Goal: Information Seeking & Learning: Learn about a topic

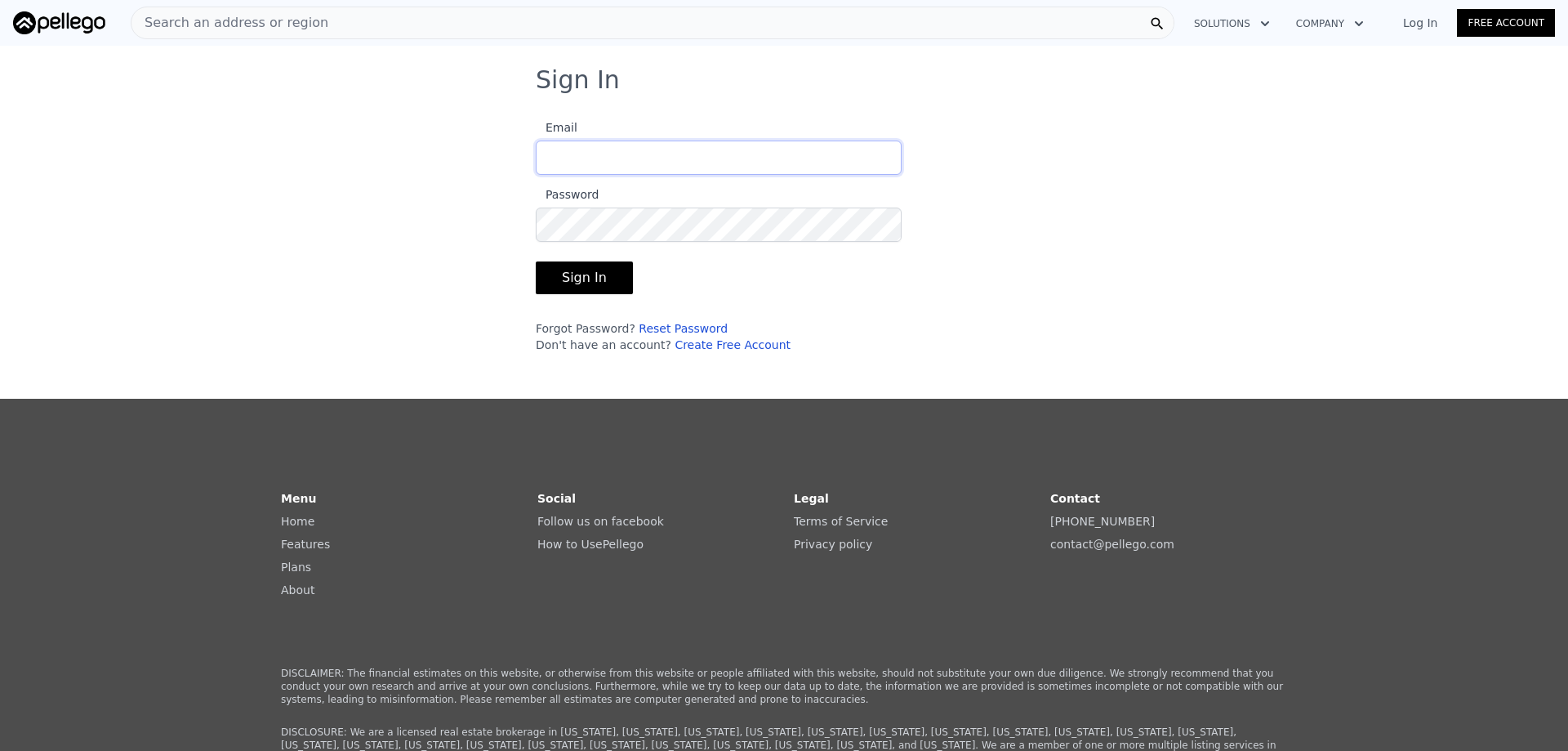
type input "[EMAIL_ADDRESS][DOMAIN_NAME]"
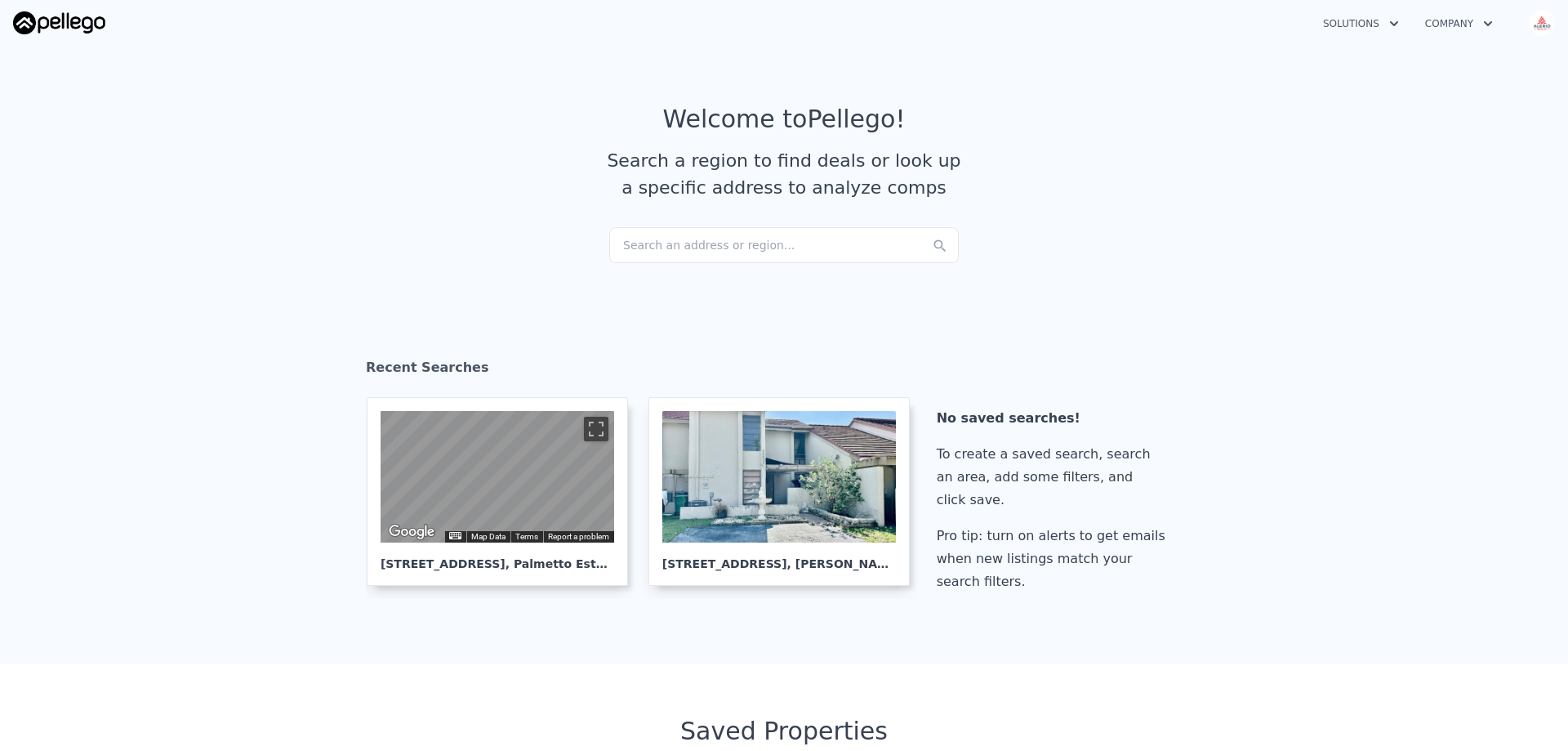
click at [678, 231] on div "Search an address or region..." at bounding box center [784, 245] width 349 height 36
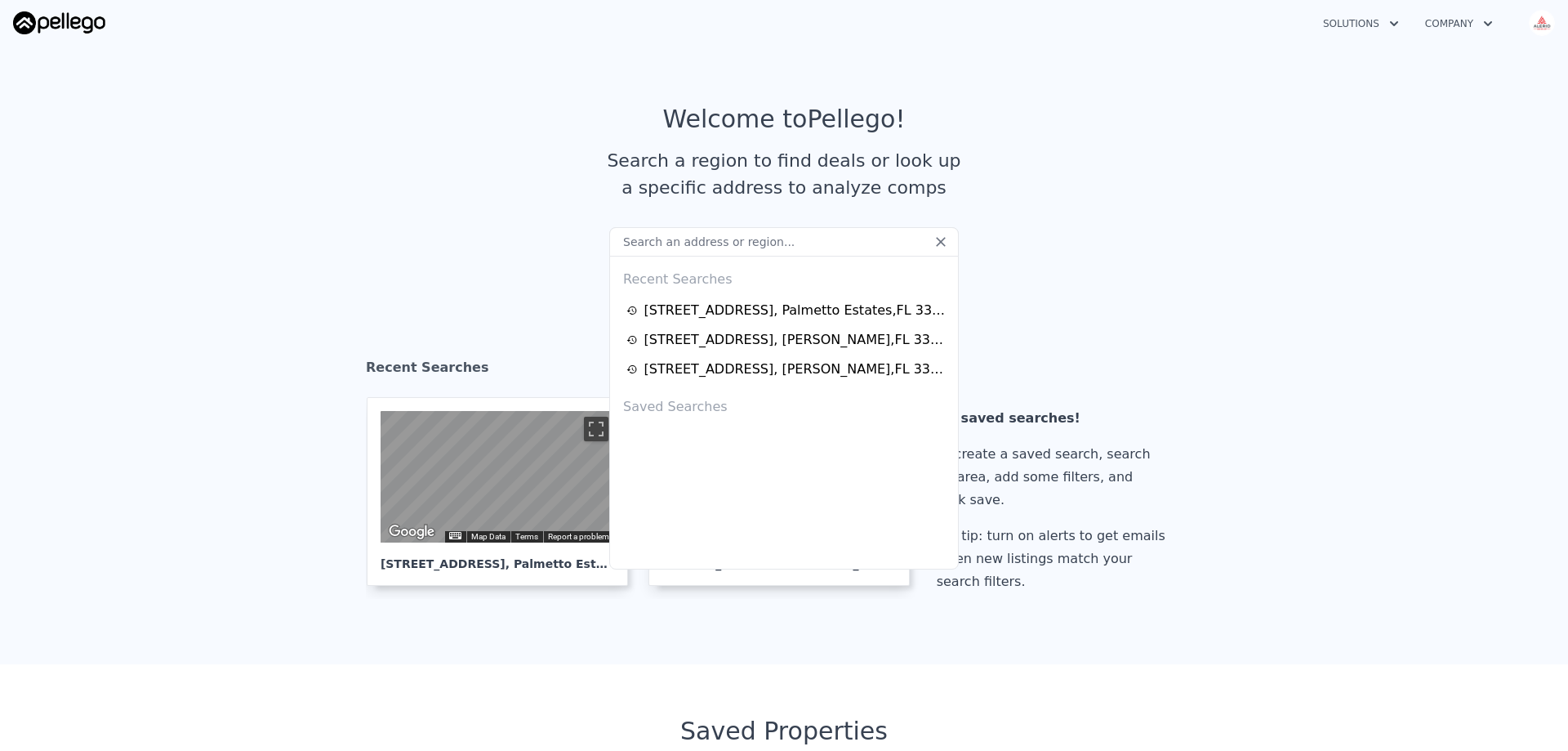
click at [683, 238] on input "text" at bounding box center [784, 241] width 349 height 29
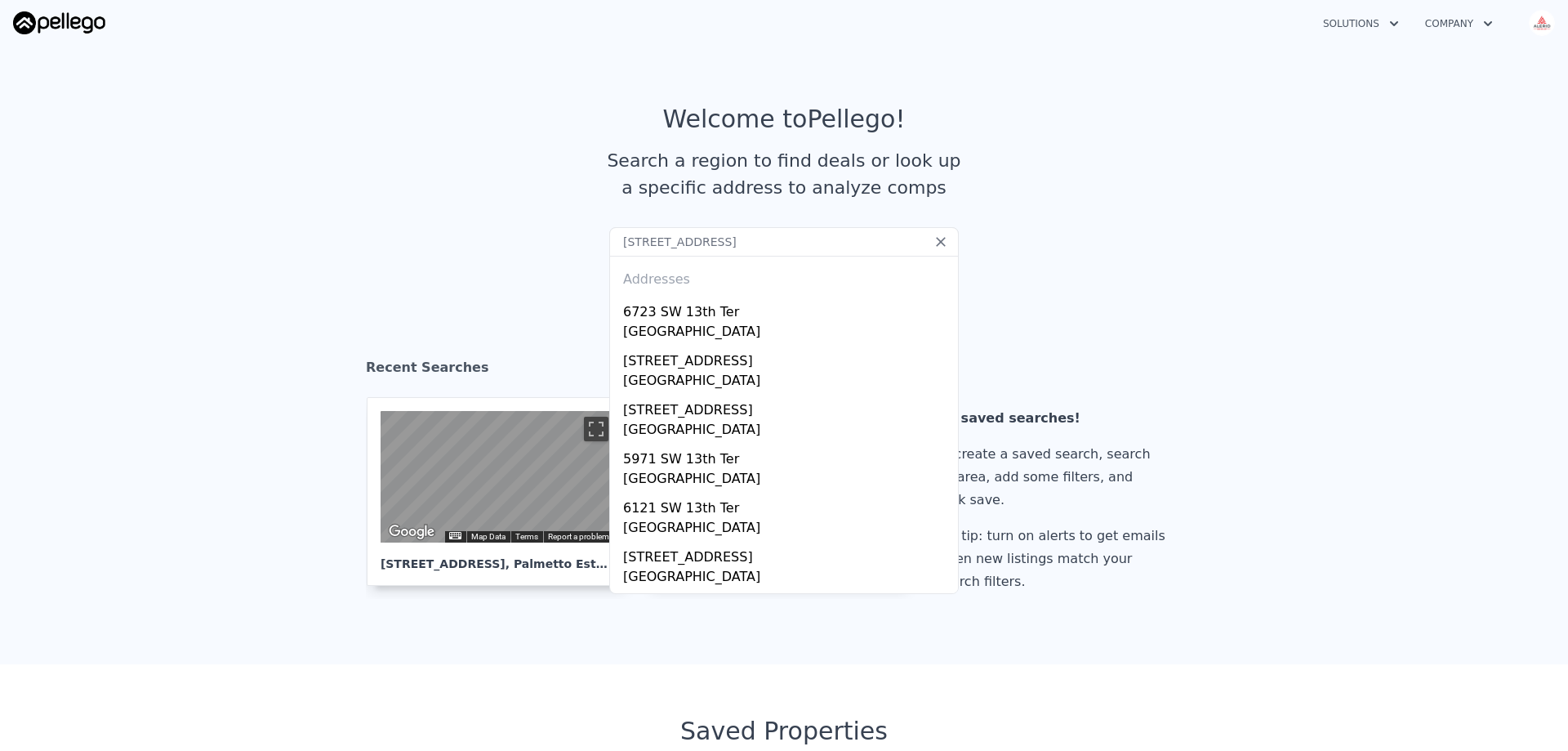
type input "[STREET_ADDRESS]"
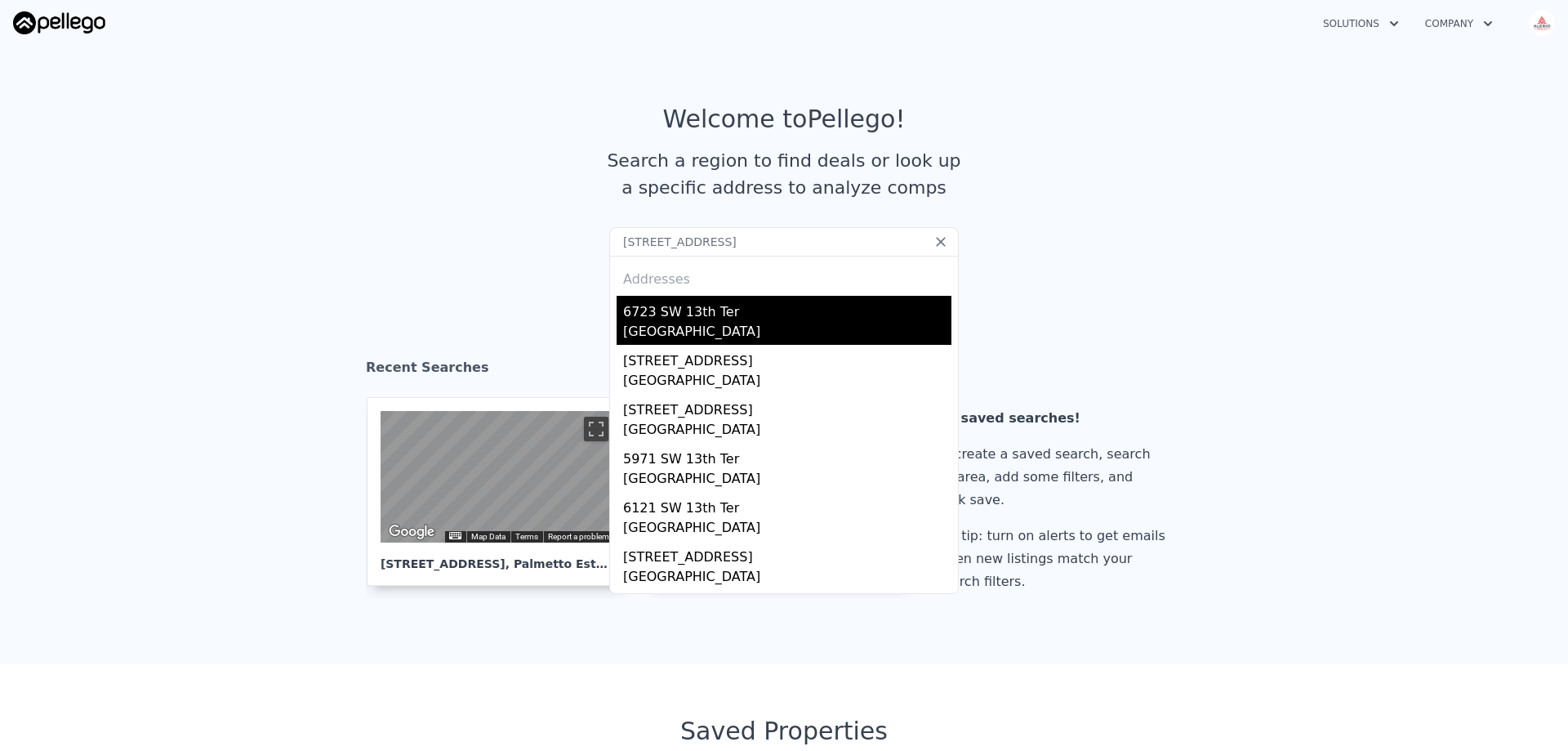
click at [673, 323] on div "[GEOGRAPHIC_DATA]" at bounding box center [787, 333] width 328 height 23
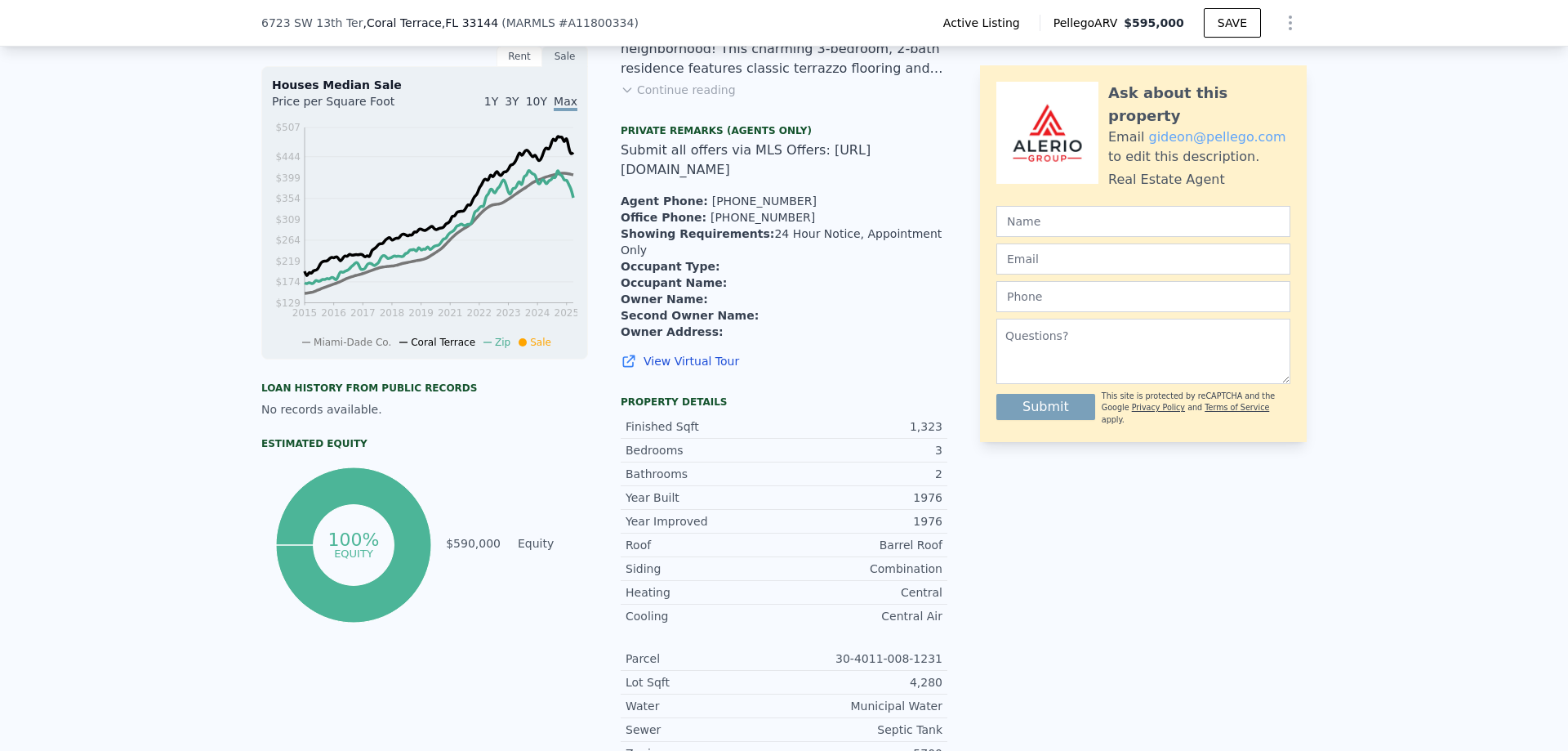
scroll to position [409, 0]
